Goal: Information Seeking & Learning: Learn about a topic

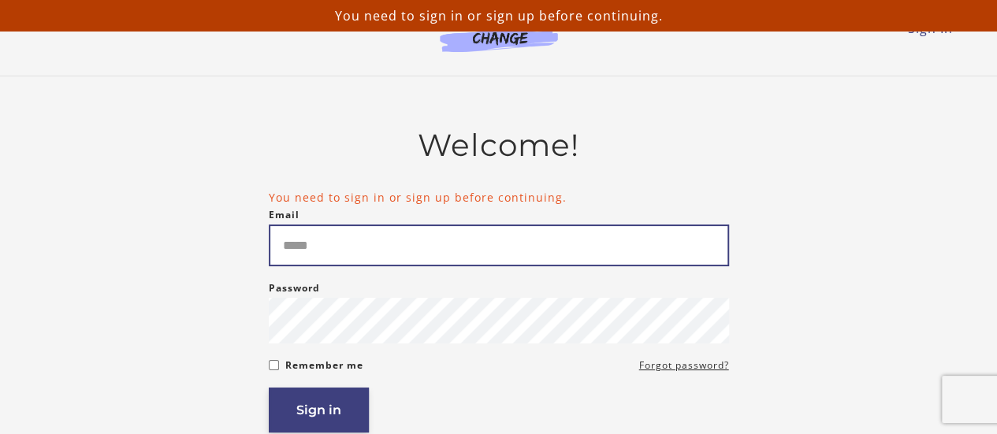
type input "**********"
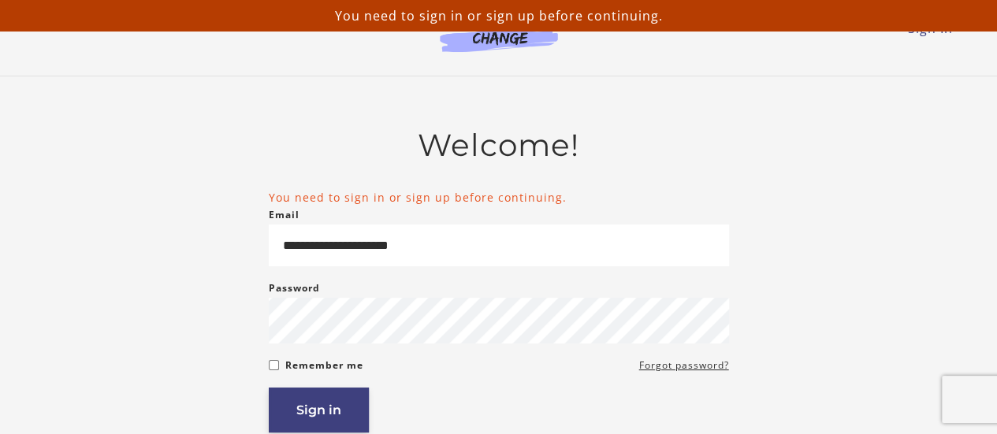
click at [309, 416] on button "Sign in" at bounding box center [319, 410] width 100 height 45
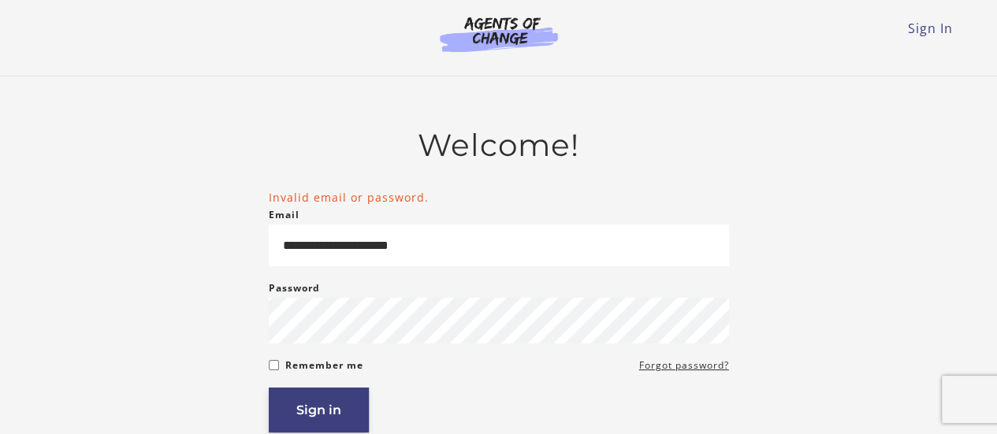
click at [323, 423] on button "Sign in" at bounding box center [319, 410] width 100 height 45
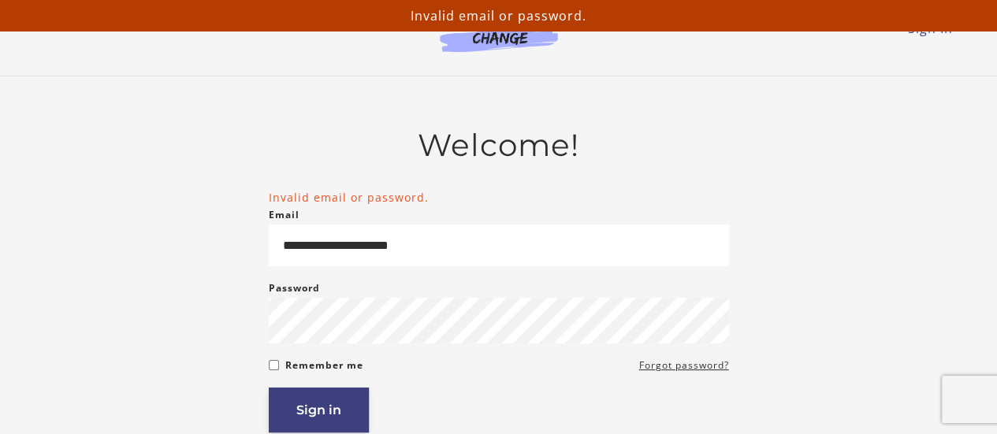
click at [323, 421] on button "Sign in" at bounding box center [319, 410] width 100 height 45
click at [674, 368] on link "Forgot password?" at bounding box center [684, 365] width 90 height 19
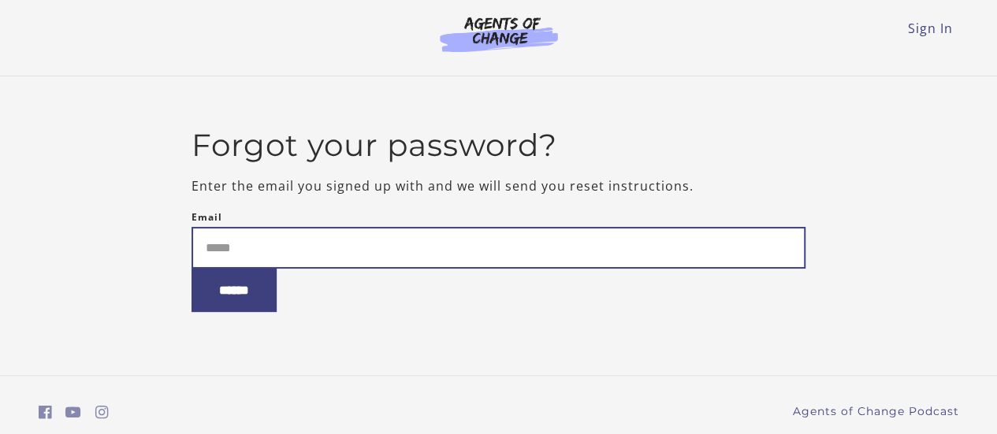
click at [326, 249] on input "Email" at bounding box center [498, 248] width 614 height 42
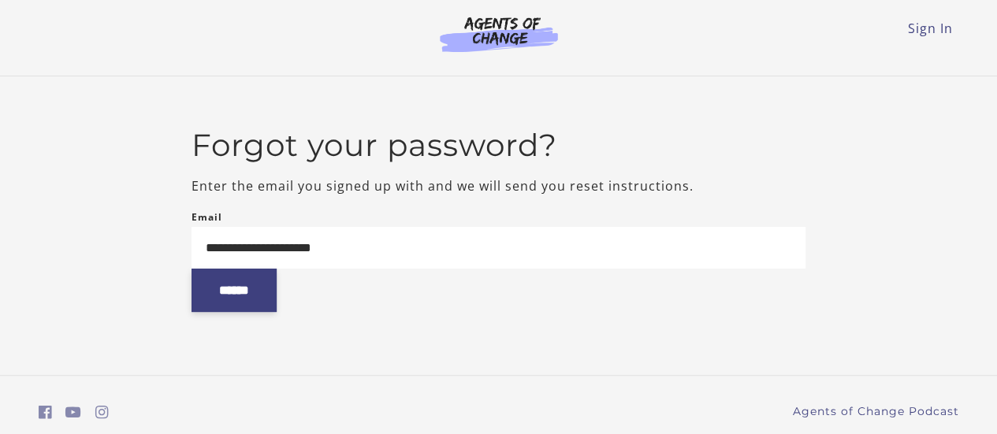
type input "**********"
click at [232, 299] on input "******" at bounding box center [233, 290] width 85 height 43
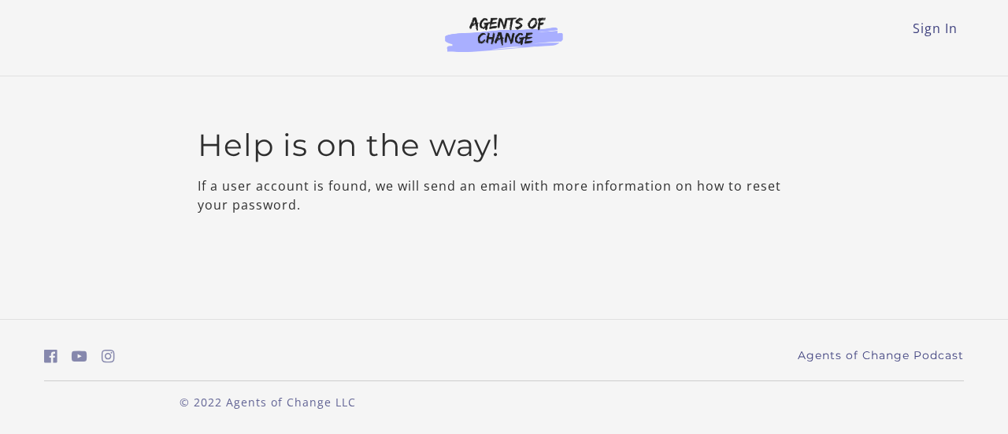
click at [206, 0] on html "Skip to main content Sign In Toggle menu Menu Sign In Help is on the way! If a …" at bounding box center [504, 217] width 1008 height 434
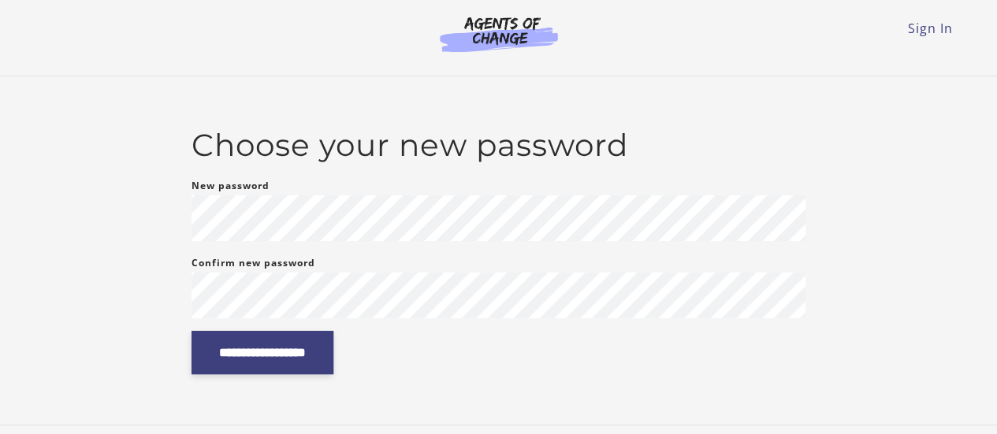
click at [277, 354] on input "**********" at bounding box center [262, 352] width 142 height 43
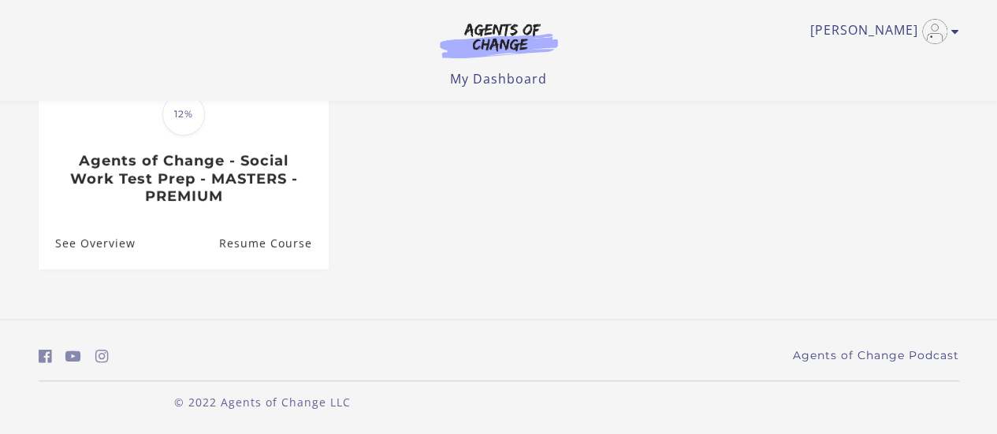
scroll to position [291, 0]
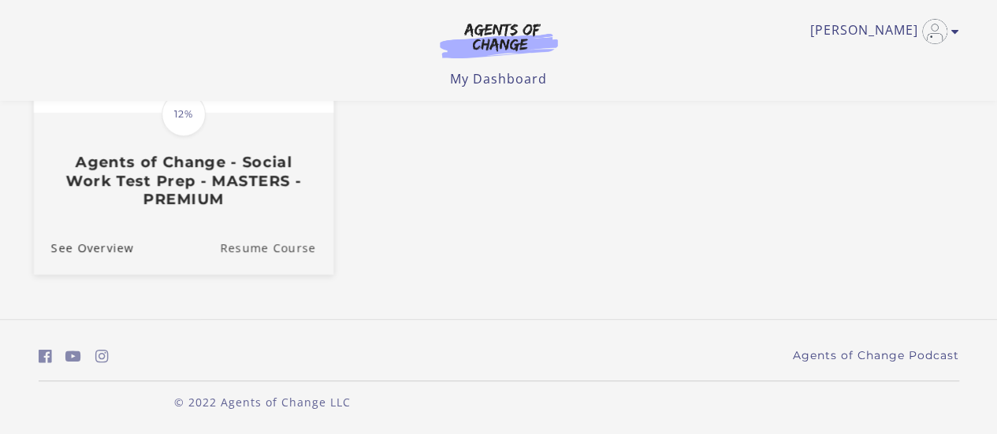
click at [277, 258] on link "Resume Course" at bounding box center [276, 247] width 113 height 53
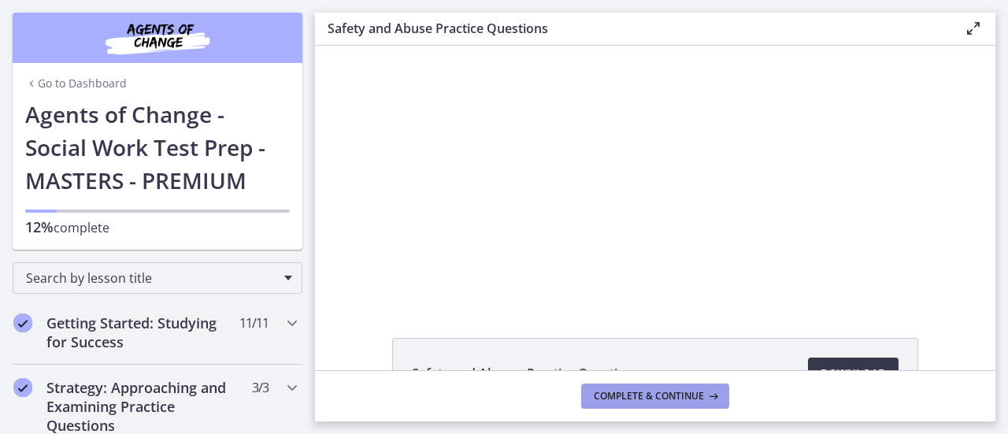
click at [609, 398] on span "Complete & continue" at bounding box center [649, 396] width 110 height 13
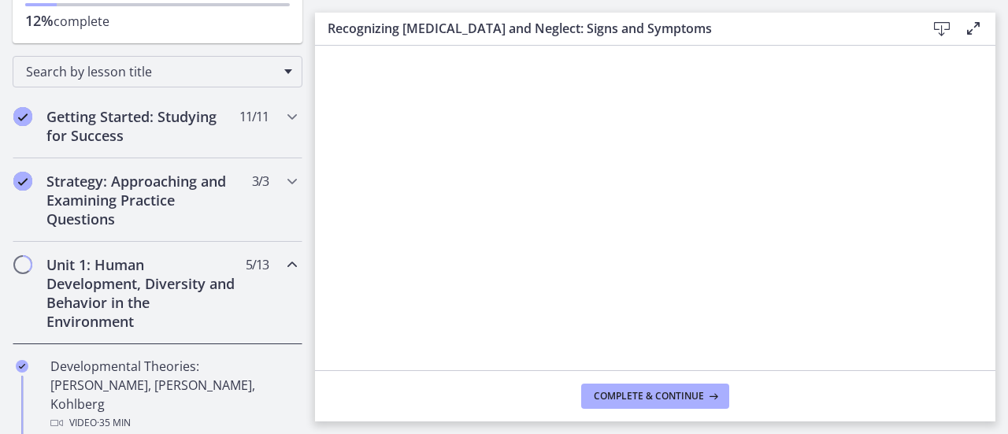
scroll to position [210, 0]
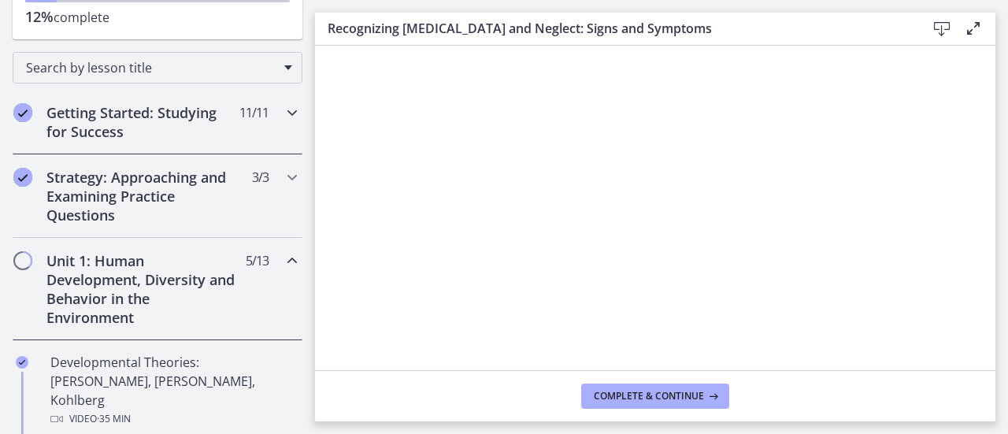
click at [118, 106] on h2 "Getting Started: Studying for Success" at bounding box center [142, 122] width 192 height 38
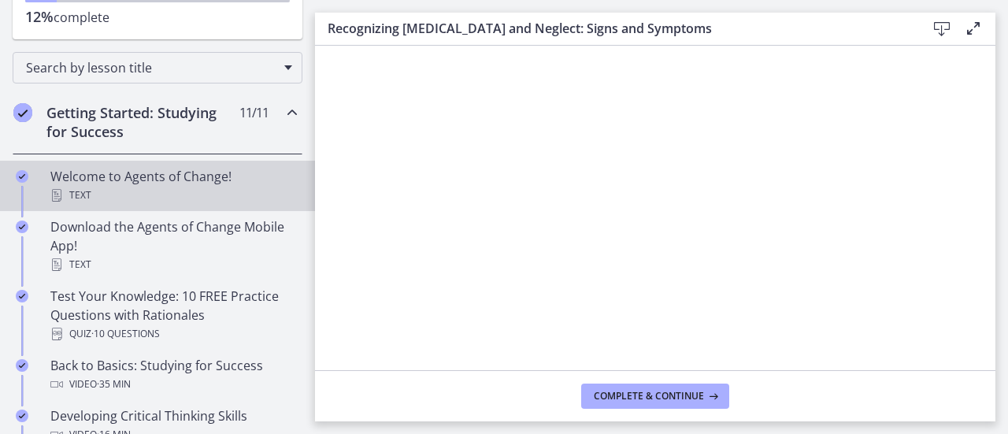
click at [121, 177] on div "Welcome to Agents of Change! Text" at bounding box center [173, 186] width 246 height 38
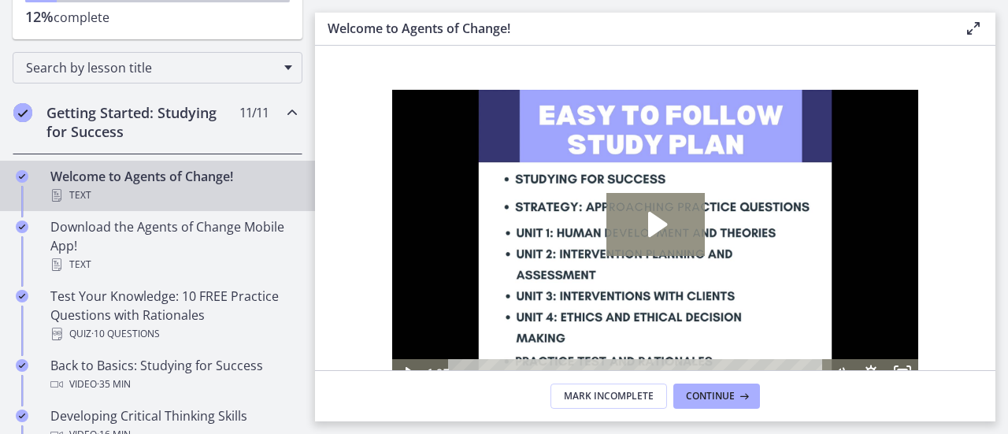
click at [647, 223] on icon "Play Video: c1o6hcmjueu5qasqsu00.mp4" at bounding box center [656, 224] width 98 height 63
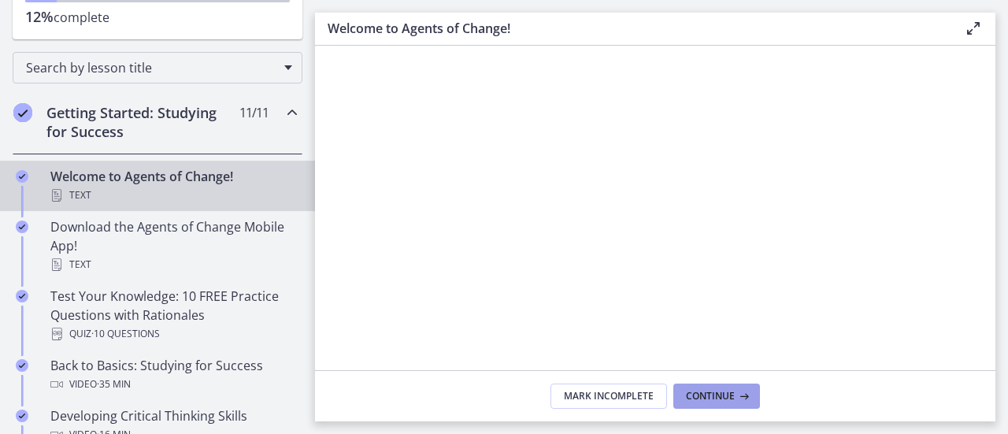
click at [718, 393] on span "Continue" at bounding box center [710, 396] width 49 height 13
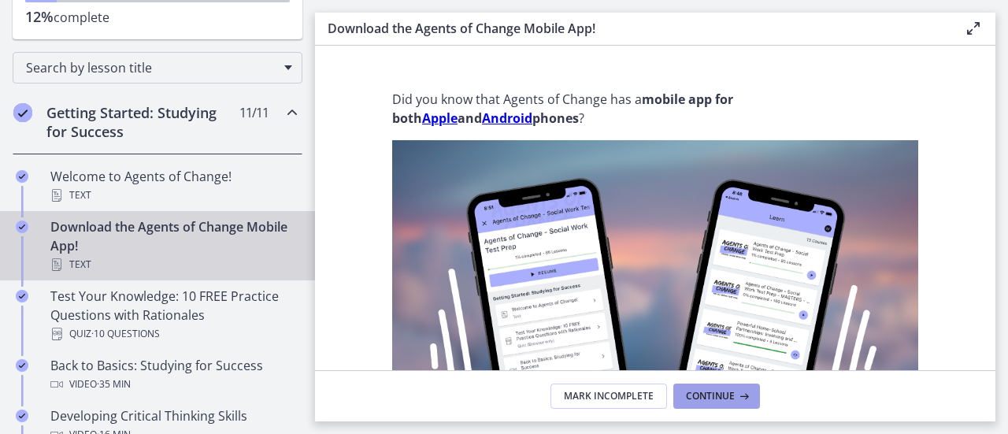
click at [704, 397] on span "Continue" at bounding box center [710, 396] width 49 height 13
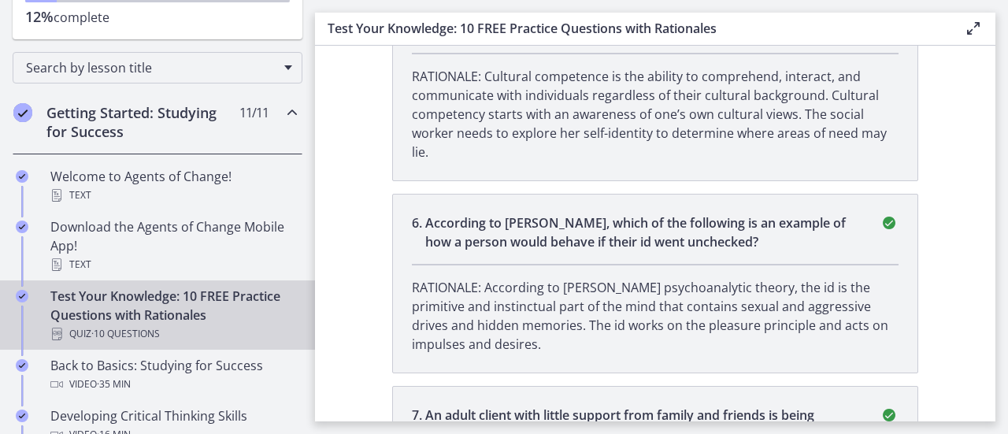
scroll to position [1487, 0]
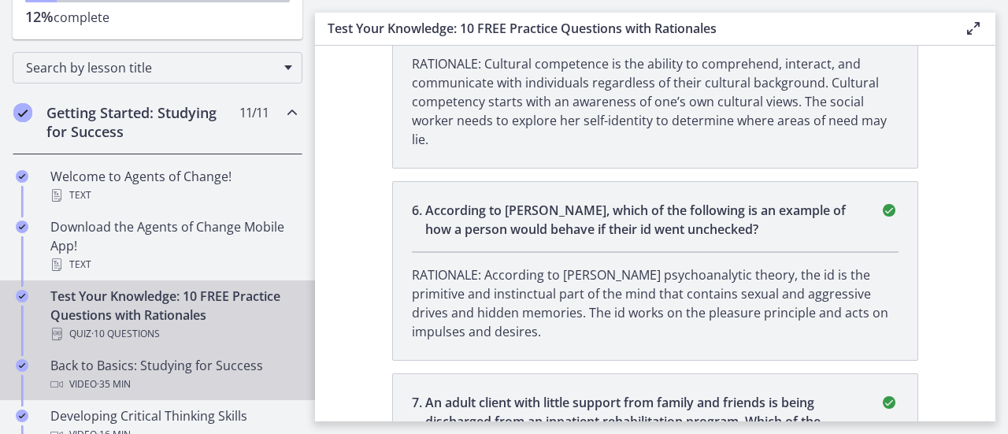
click at [118, 364] on div "Back to Basics: Studying for Success Video · 35 min" at bounding box center [173, 375] width 246 height 38
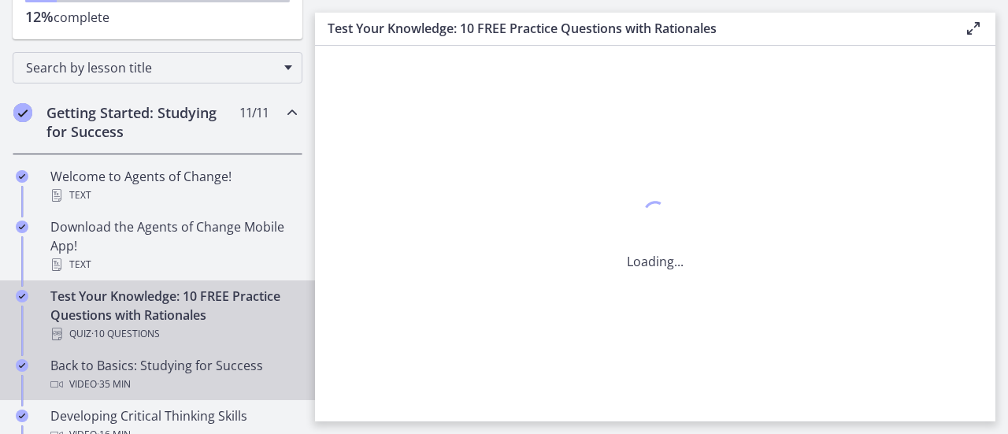
scroll to position [0, 0]
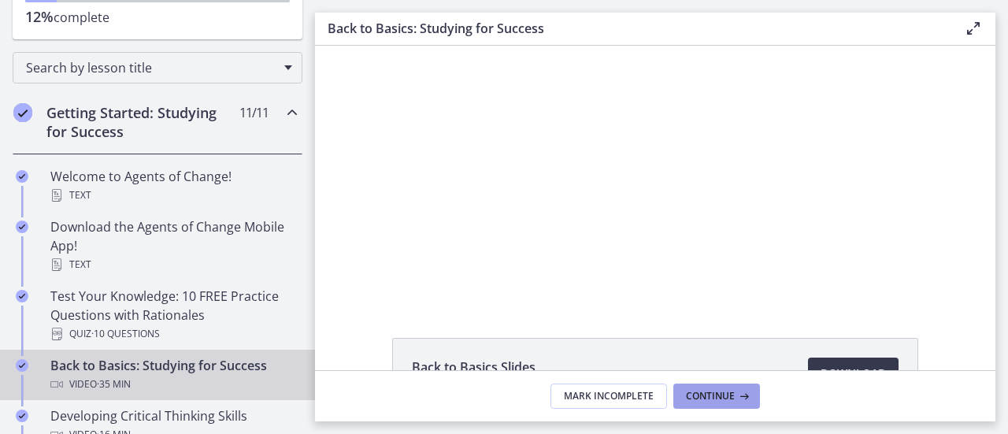
click at [704, 398] on span "Continue" at bounding box center [710, 396] width 49 height 13
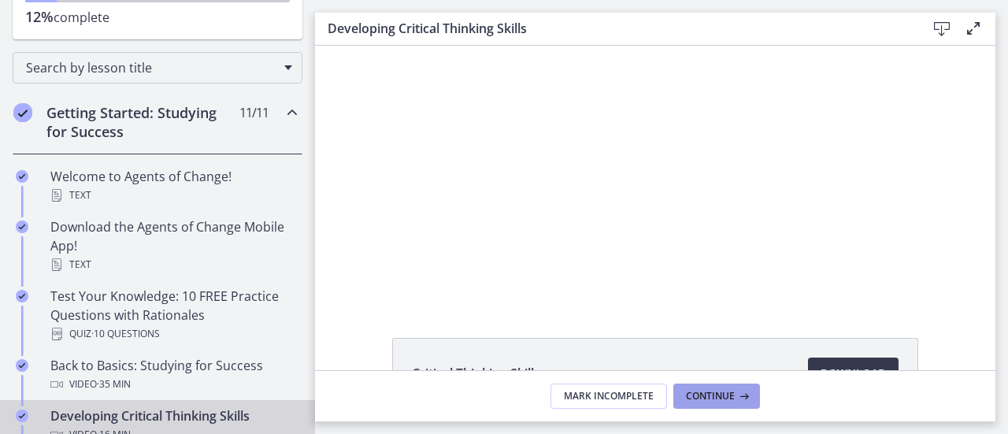
click at [700, 388] on button "Continue" at bounding box center [717, 396] width 87 height 25
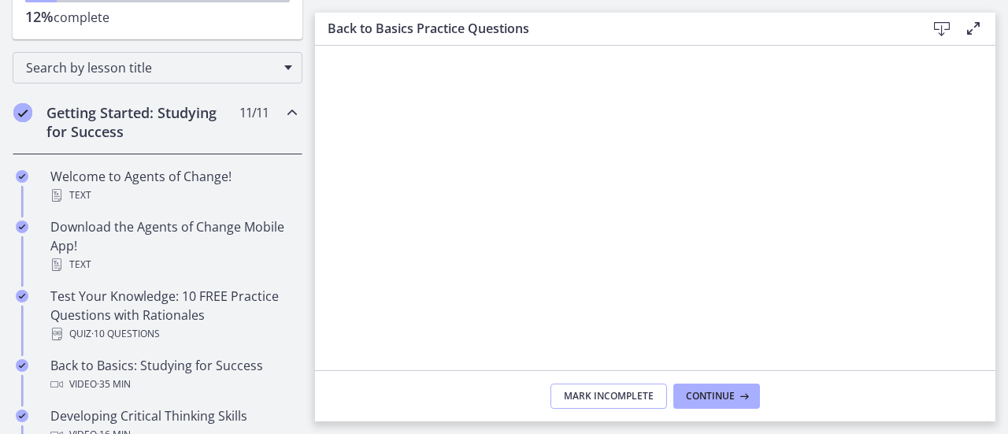
click at [646, 398] on span "Mark Incomplete" at bounding box center [609, 396] width 90 height 13
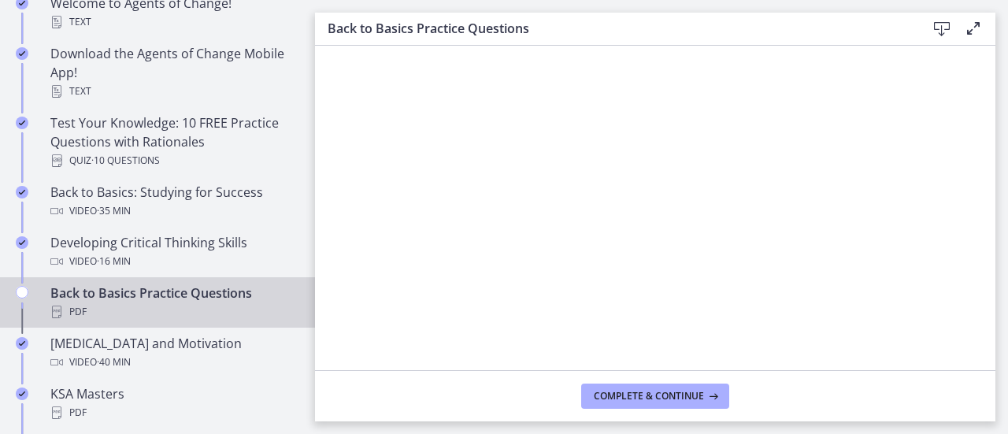
scroll to position [398, 0]
